Goal: Information Seeking & Learning: Learn about a topic

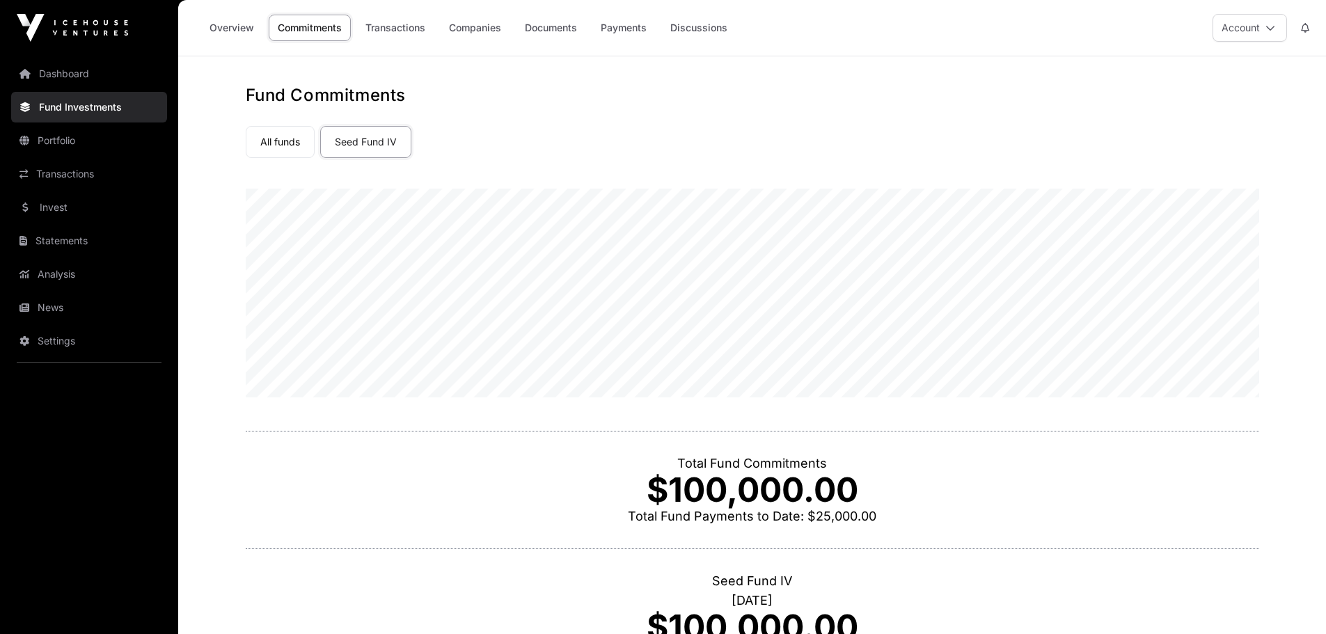
click at [367, 143] on link "Seed Fund IV" at bounding box center [365, 142] width 91 height 32
click at [210, 29] on link "Overview" at bounding box center [232, 28] width 63 height 26
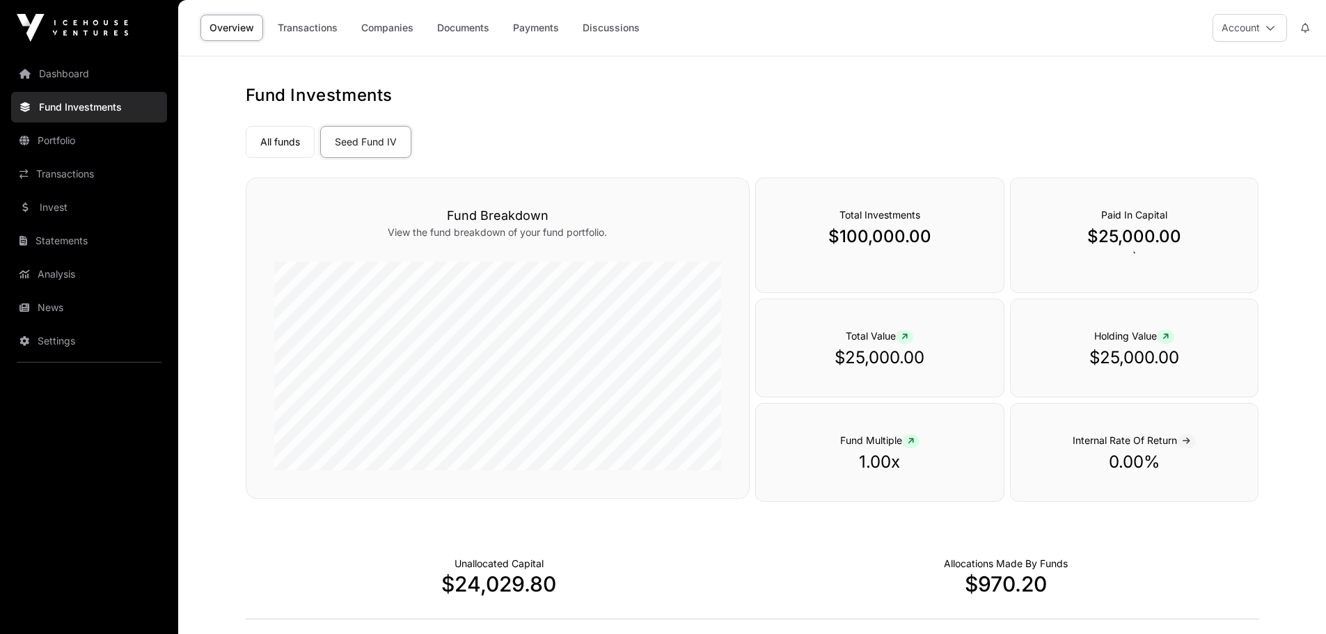
click at [373, 28] on link "Companies" at bounding box center [387, 28] width 70 height 26
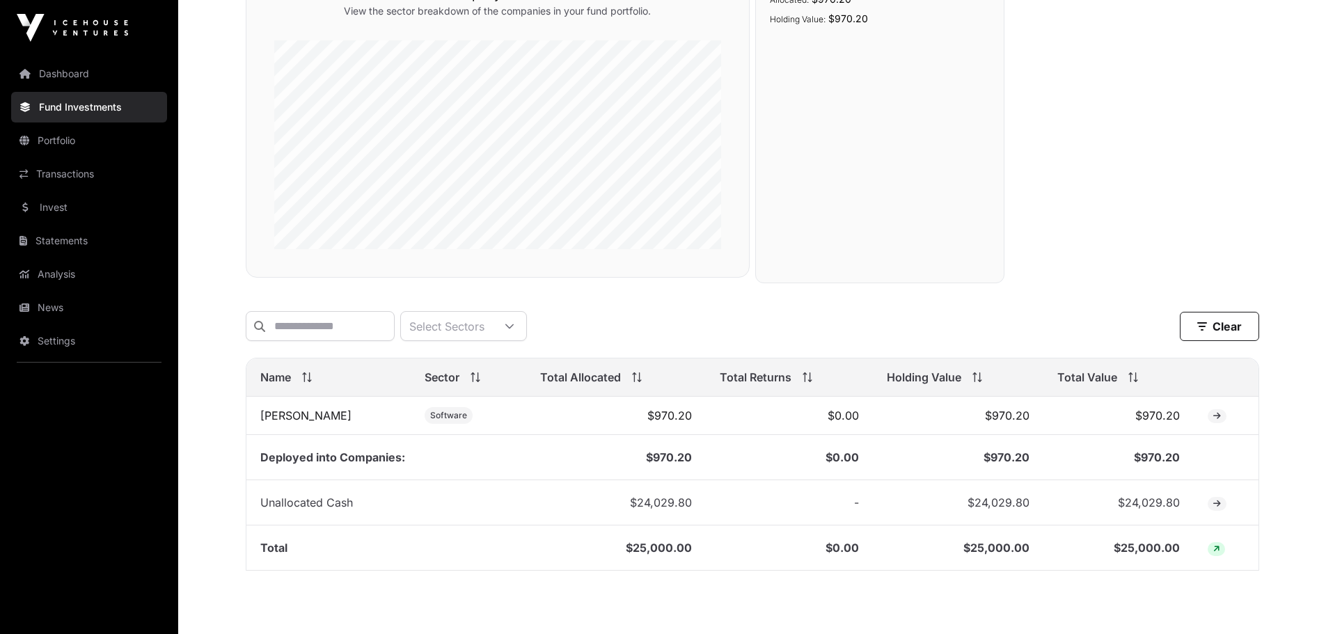
scroll to position [279, 0]
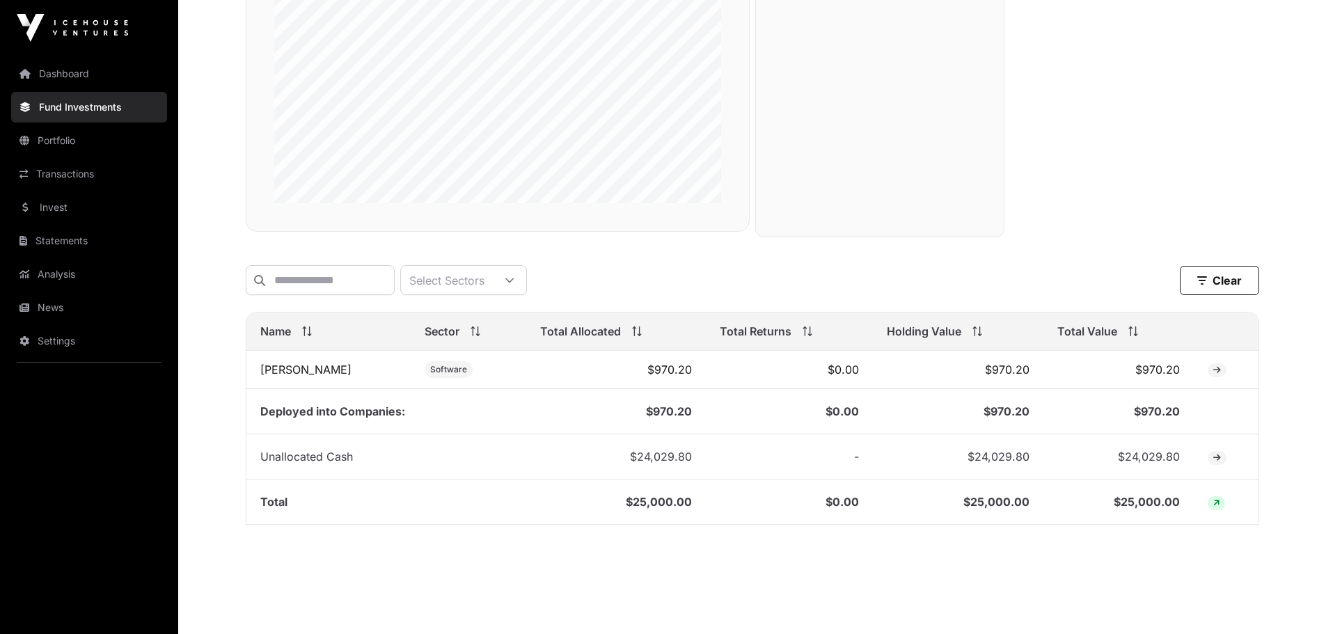
click at [279, 377] on link "[PERSON_NAME]" at bounding box center [305, 370] width 91 height 14
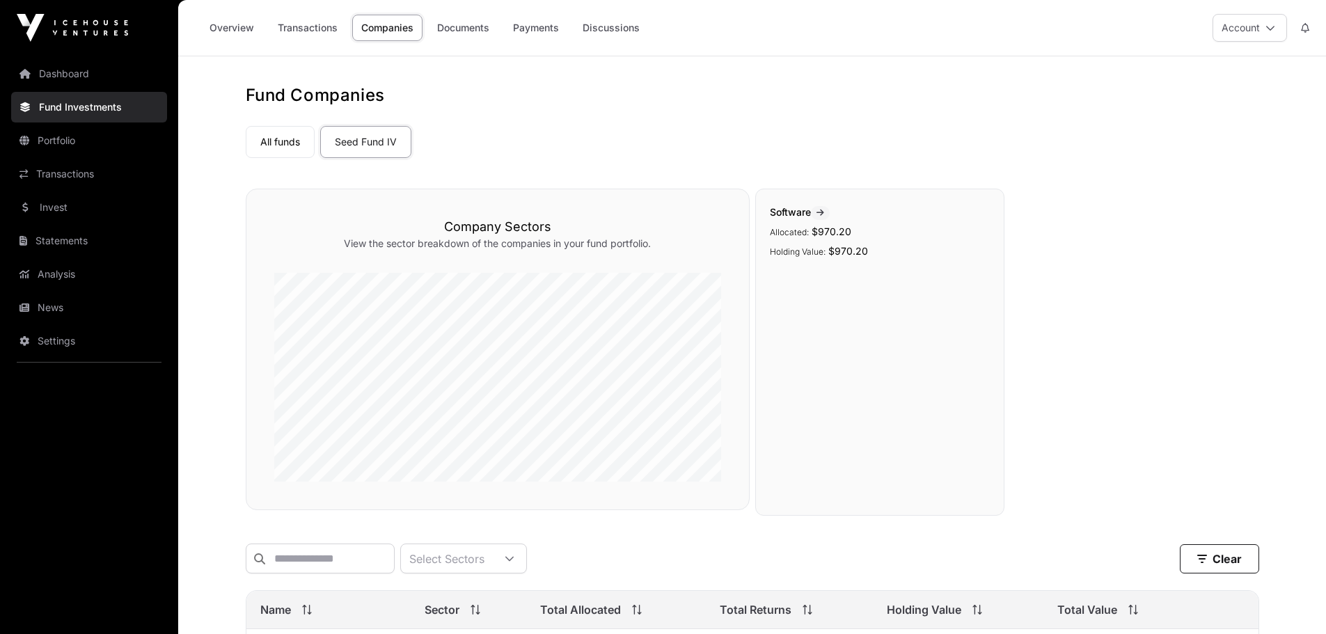
click at [469, 27] on link "Documents" at bounding box center [463, 28] width 70 height 26
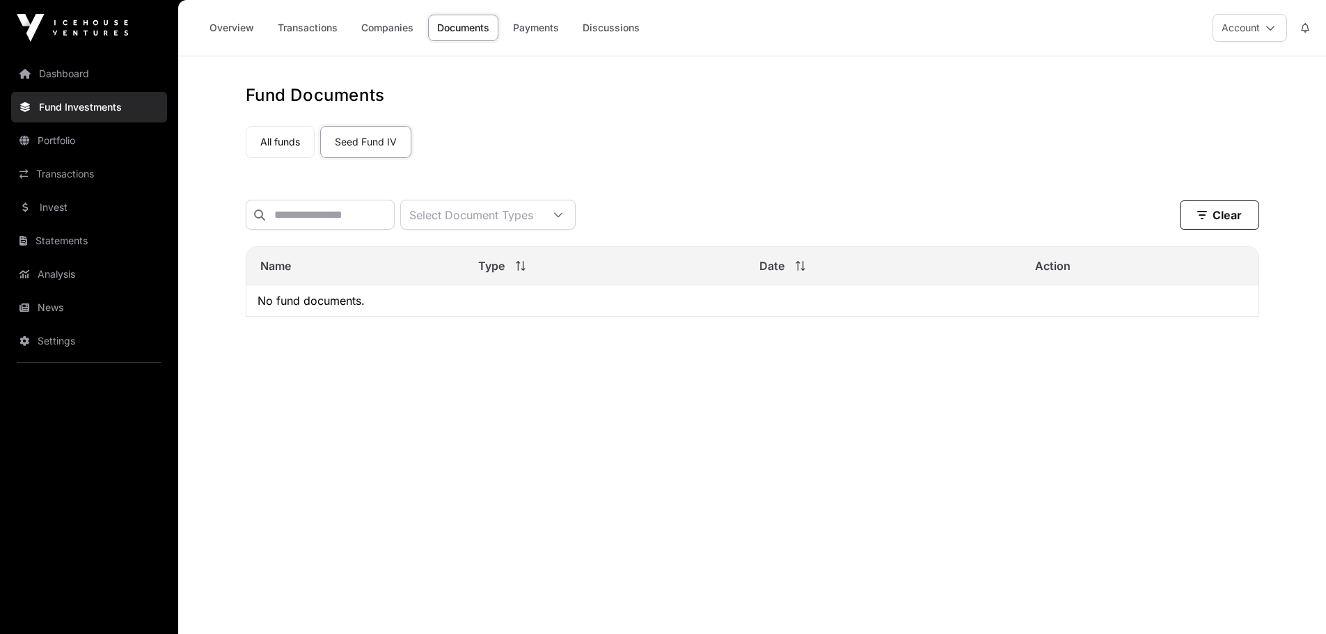
click at [529, 26] on link "Payments" at bounding box center [536, 28] width 64 height 26
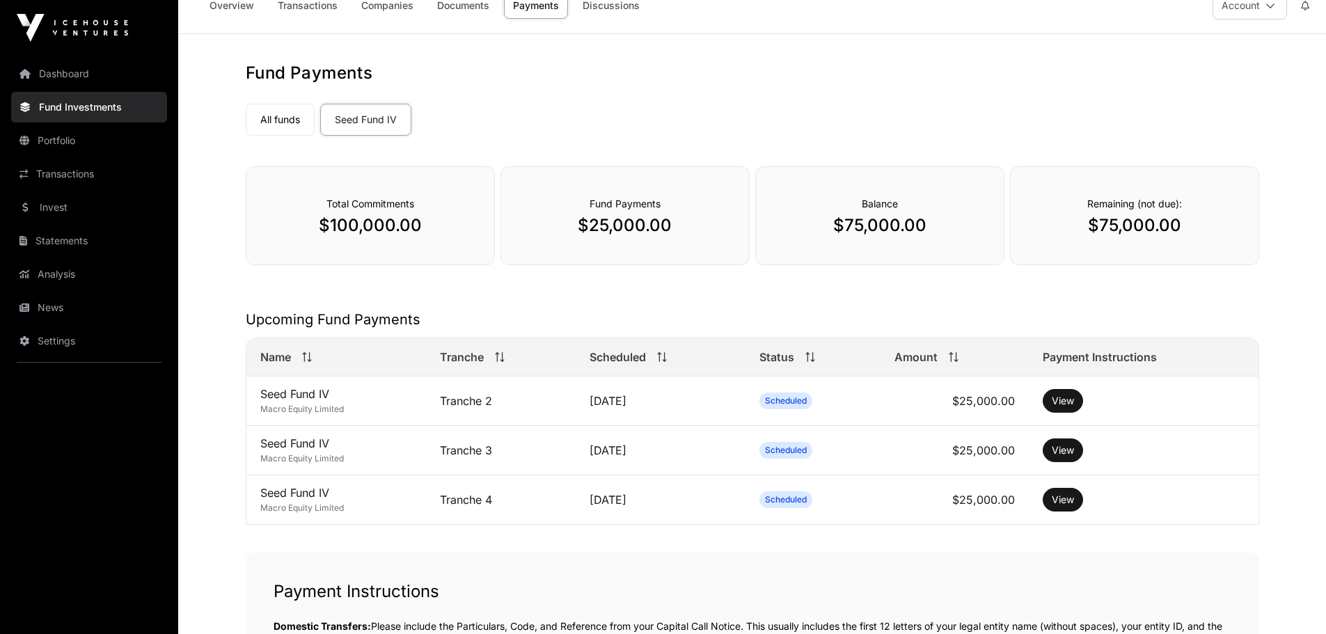
scroll to position [18, 0]
